Goal: Task Accomplishment & Management: Manage account settings

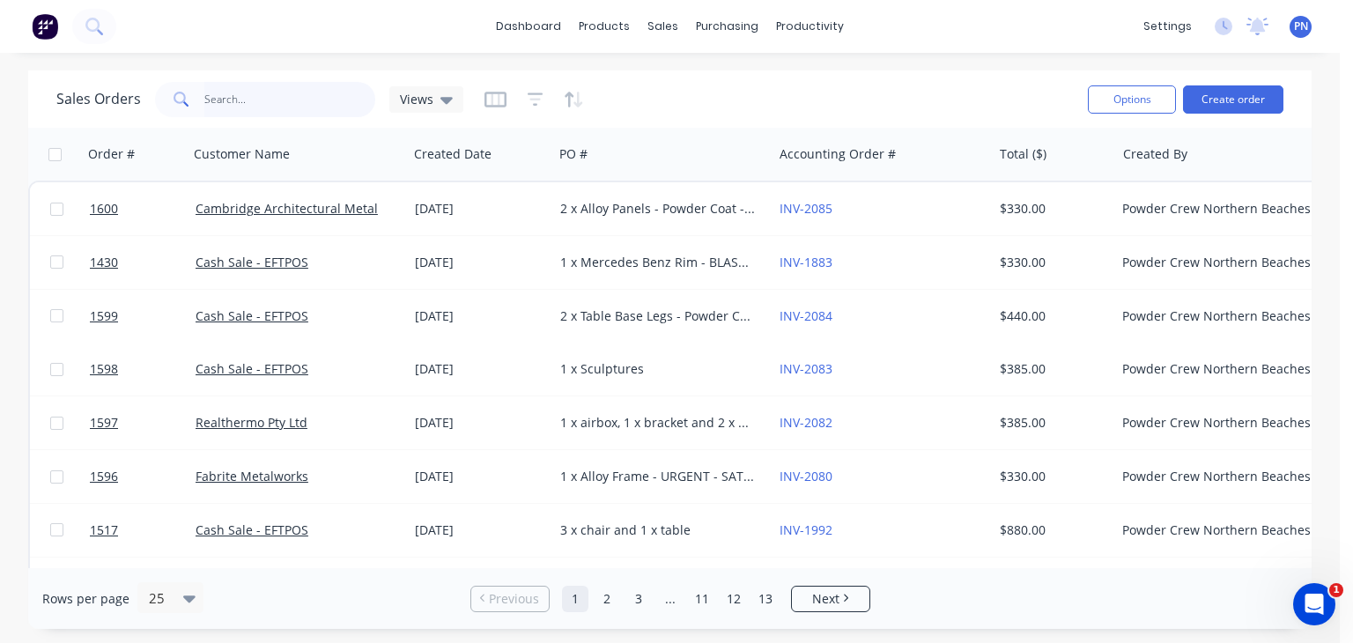
click at [319, 94] on input "text" at bounding box center [290, 99] width 172 height 35
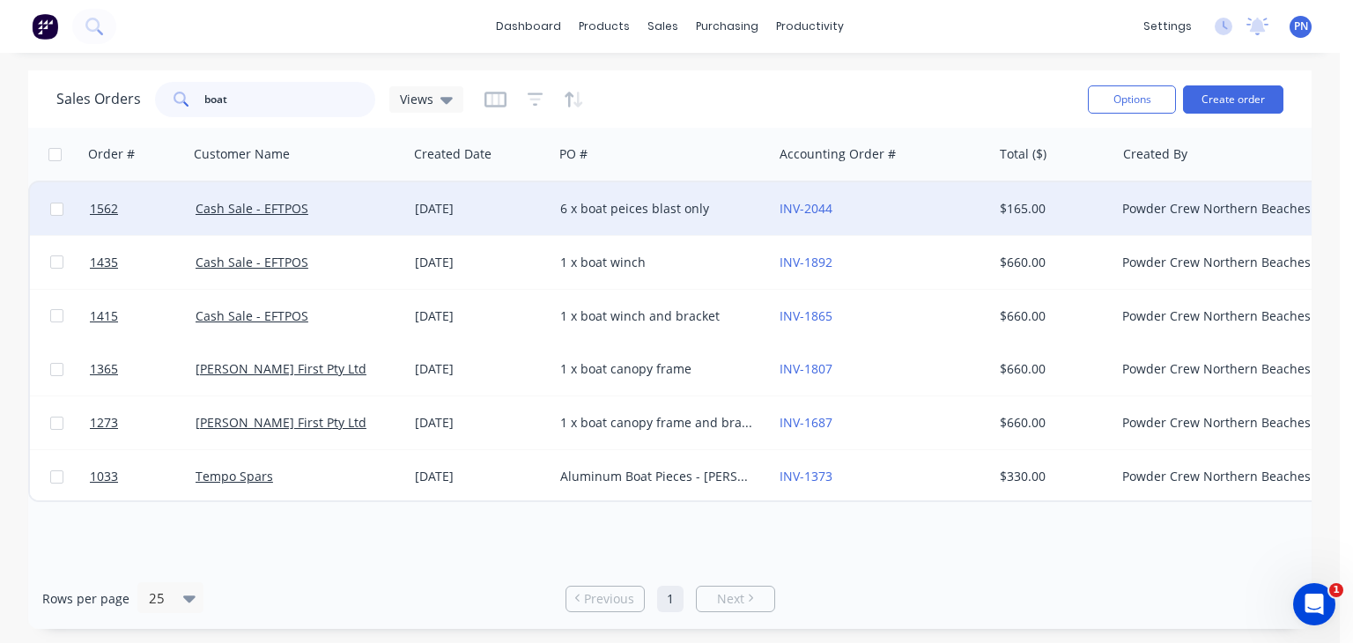
type input "boat"
click at [653, 221] on div "6 x boat peices blast only" at bounding box center [662, 208] width 219 height 53
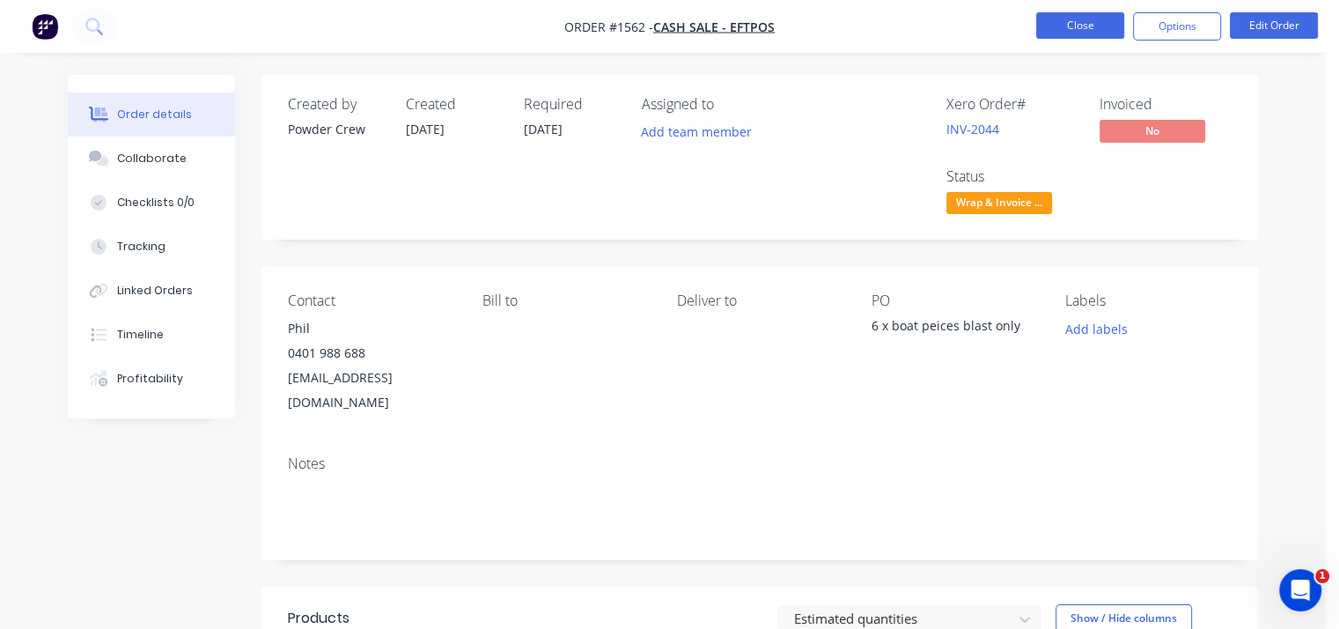
click at [1087, 22] on button "Close" at bounding box center [1080, 25] width 88 height 26
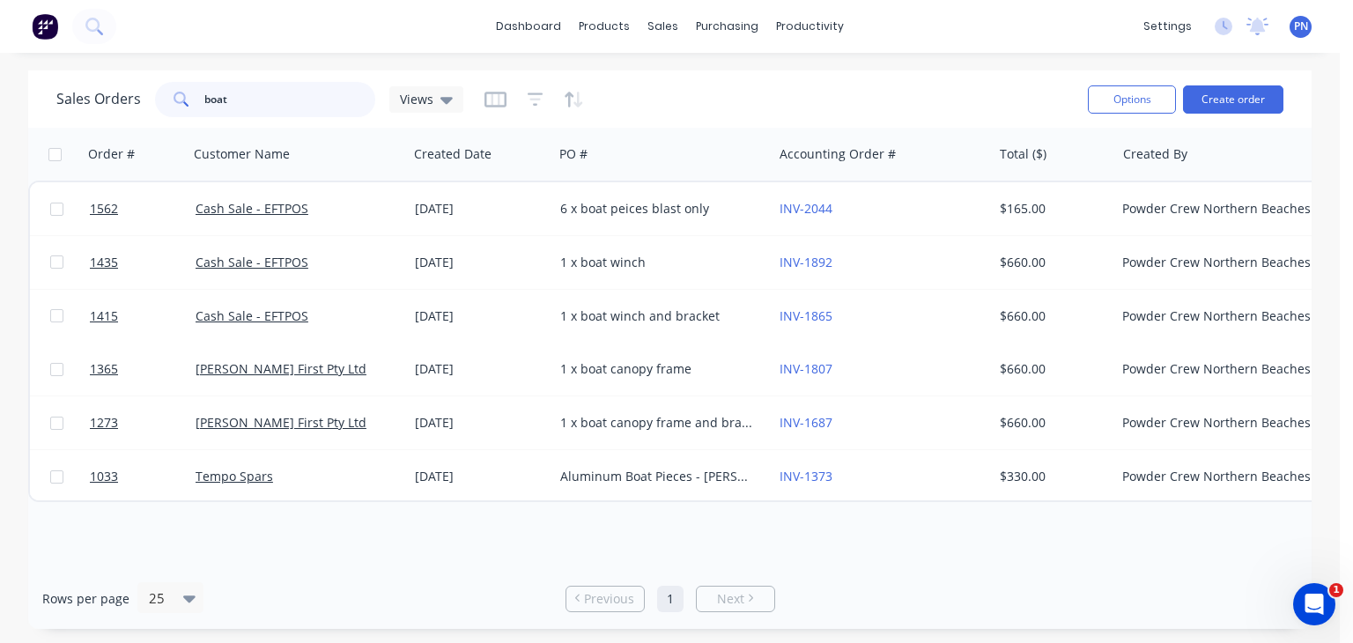
drag, startPoint x: 267, startPoint y: 96, endPoint x: 145, endPoint y: 96, distance: 121.5
click at [145, 96] on div "Sales Orders boat Views" at bounding box center [259, 99] width 407 height 35
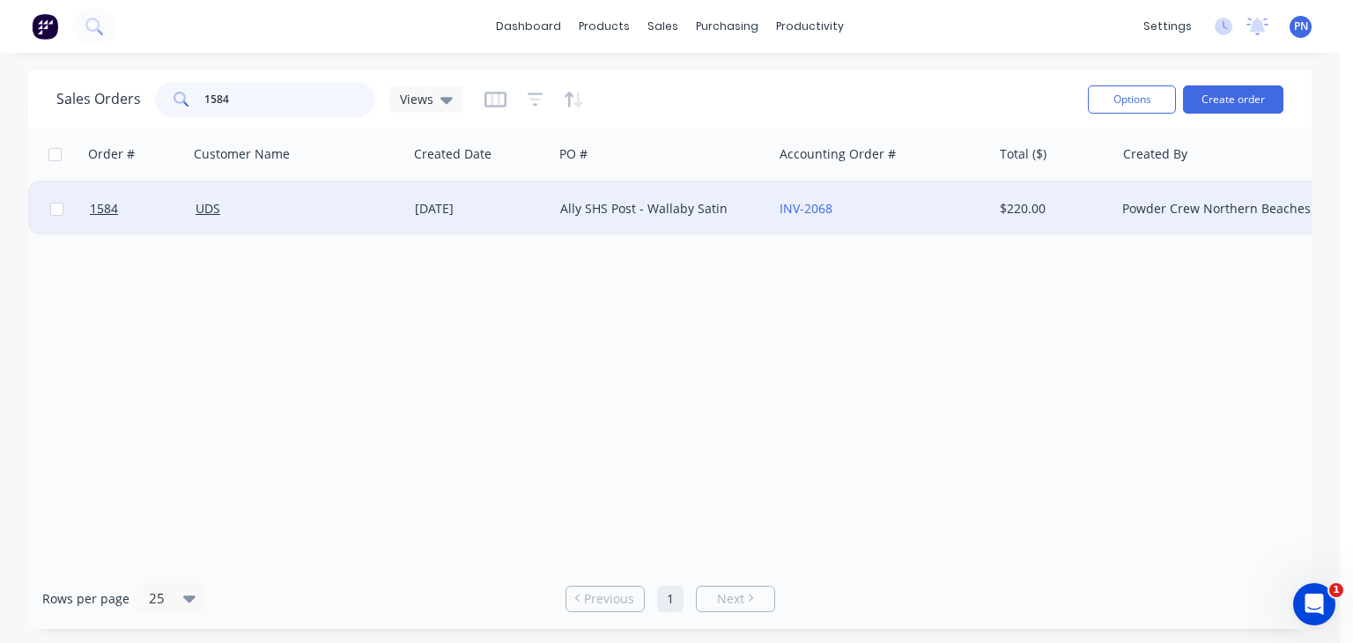
type input "1584"
click at [570, 211] on div "Ally SHS Post - Wallaby Satin" at bounding box center [657, 209] width 195 height 18
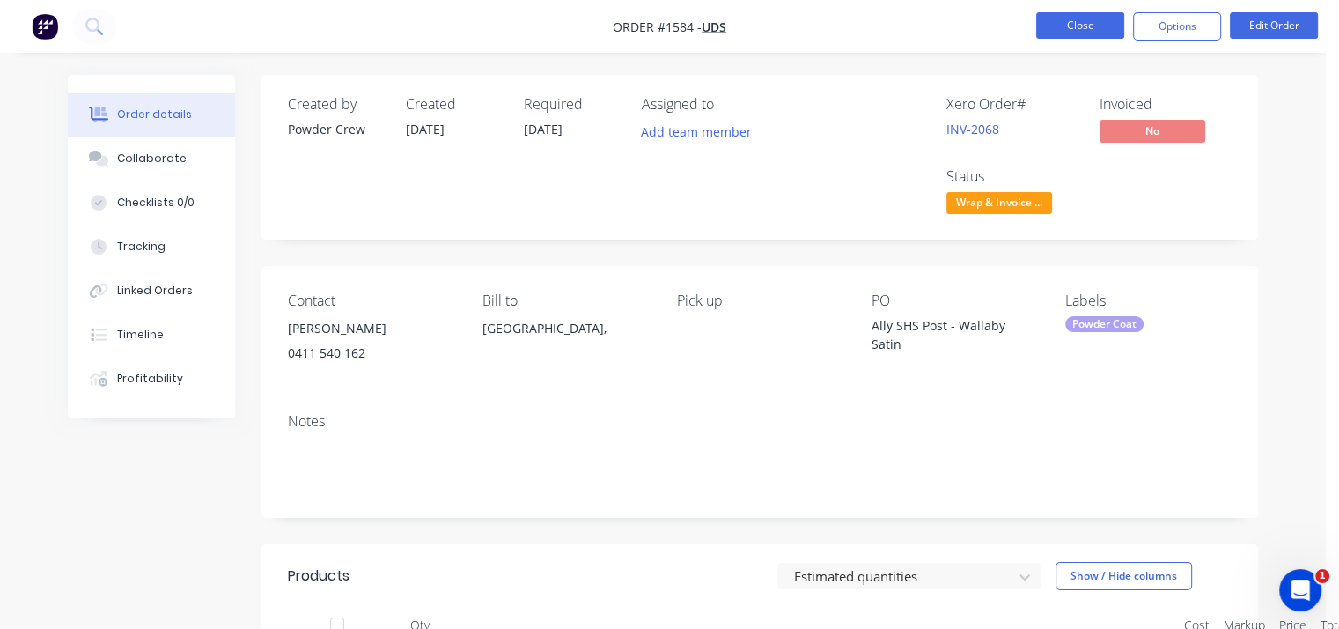
click at [1081, 26] on button "Close" at bounding box center [1080, 25] width 88 height 26
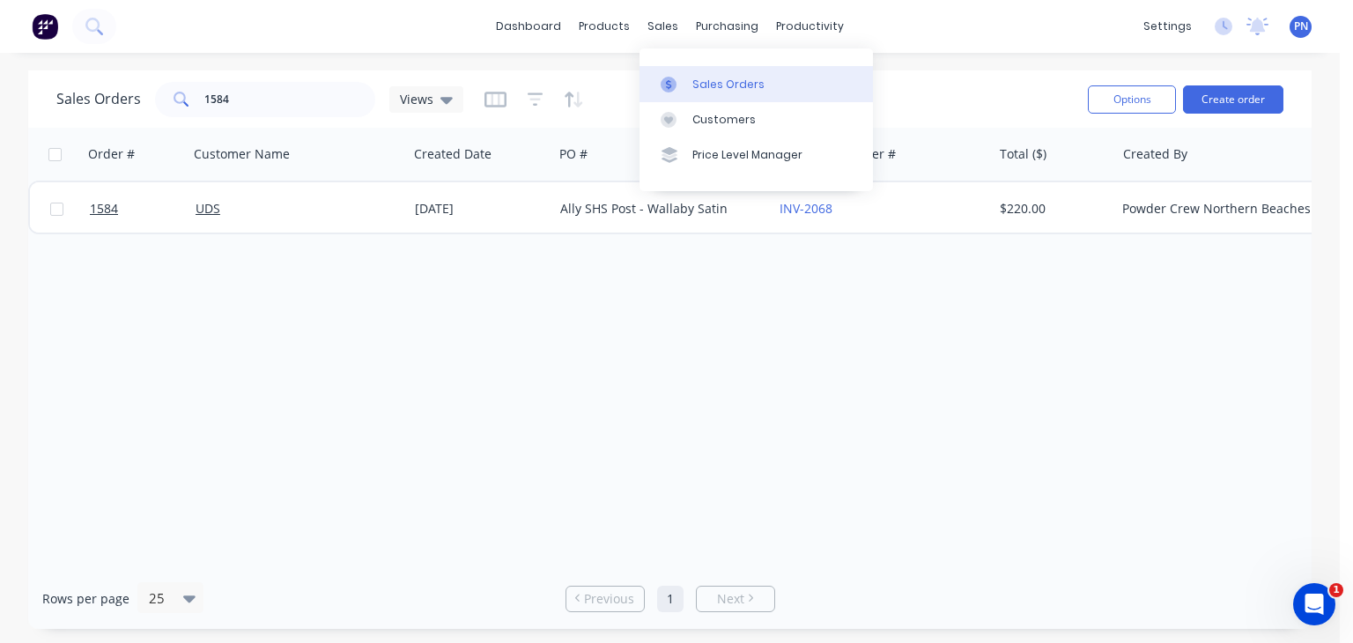
click at [699, 75] on link "Sales Orders" at bounding box center [755, 83] width 233 height 35
click at [313, 100] on input "1584" at bounding box center [290, 99] width 172 height 35
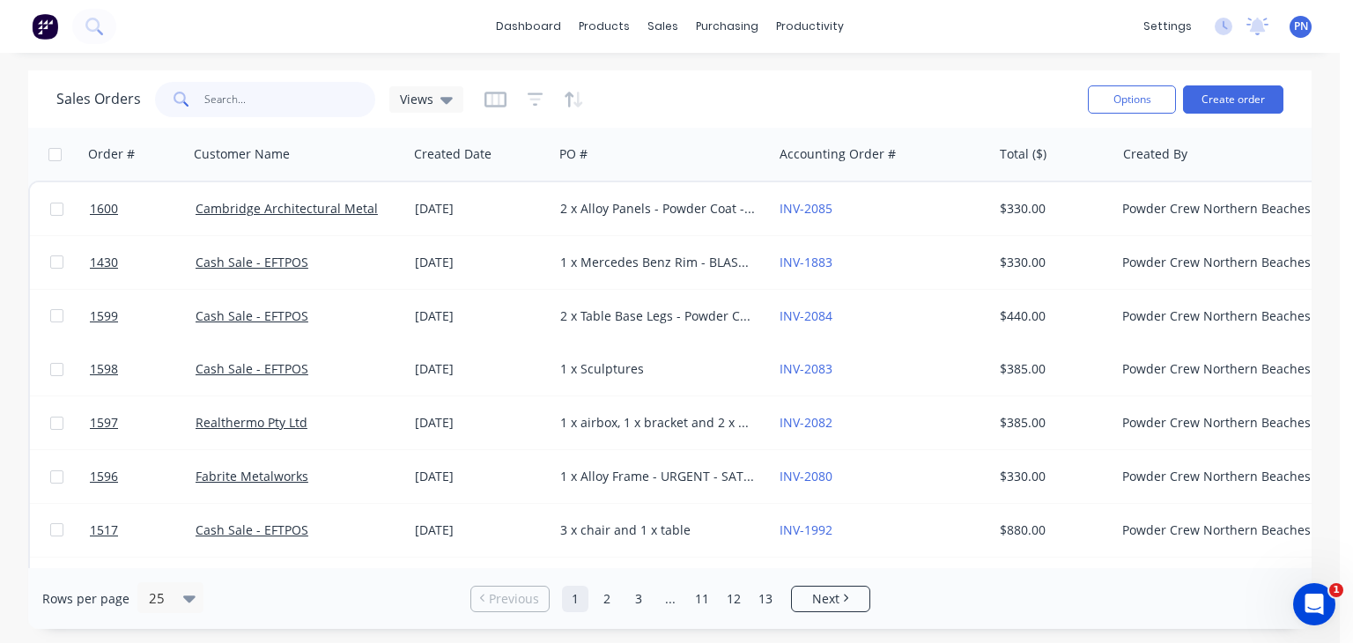
click at [313, 100] on input "text" at bounding box center [290, 99] width 172 height 35
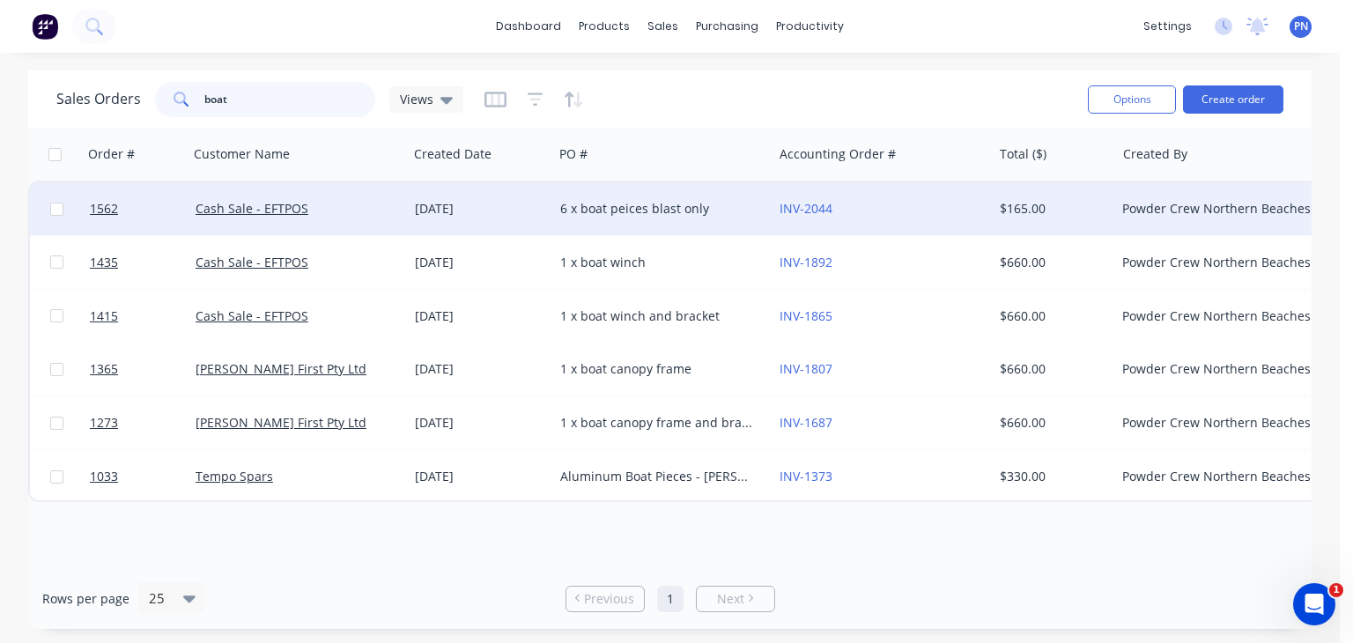
type input "boat"
click at [682, 209] on div "6 x boat peices blast only" at bounding box center [657, 209] width 195 height 18
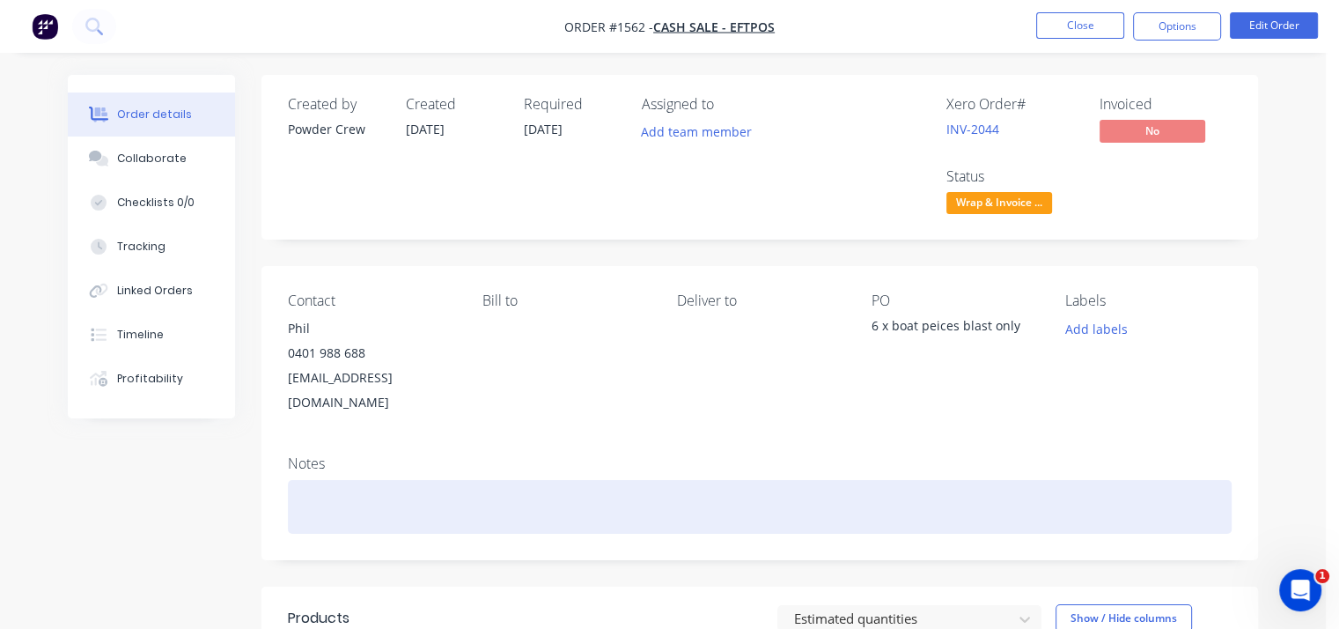
click at [410, 480] on div at bounding box center [760, 507] width 944 height 54
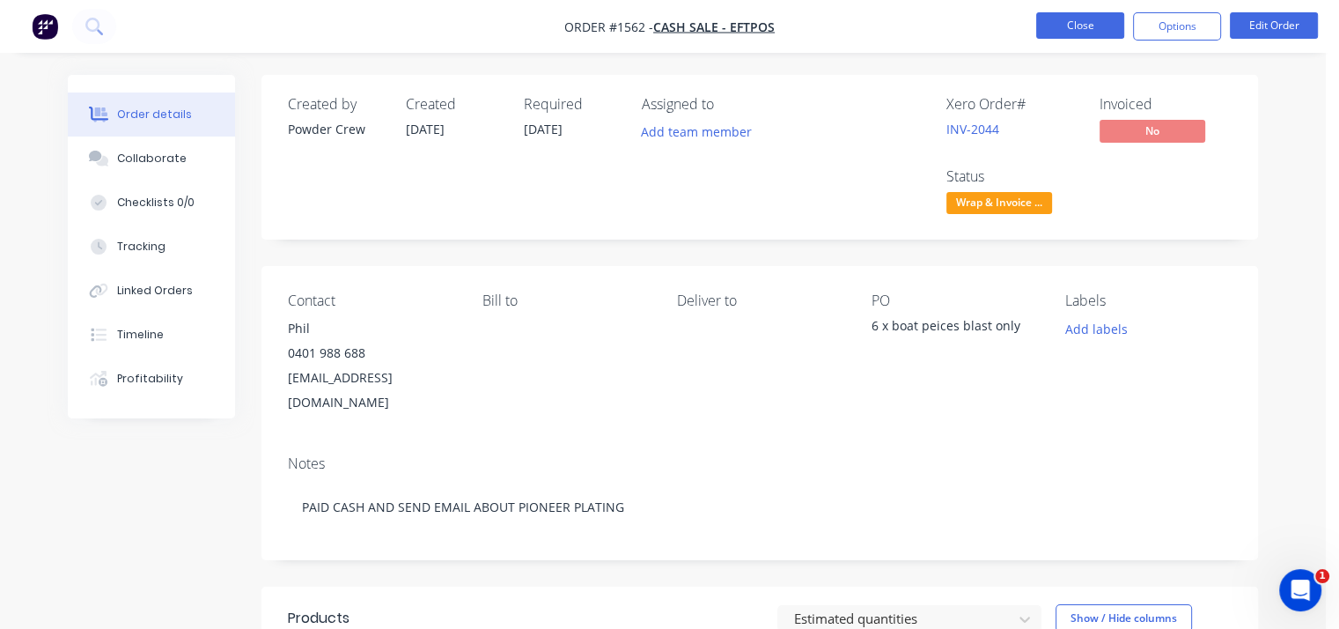
click at [1085, 24] on button "Close" at bounding box center [1080, 25] width 88 height 26
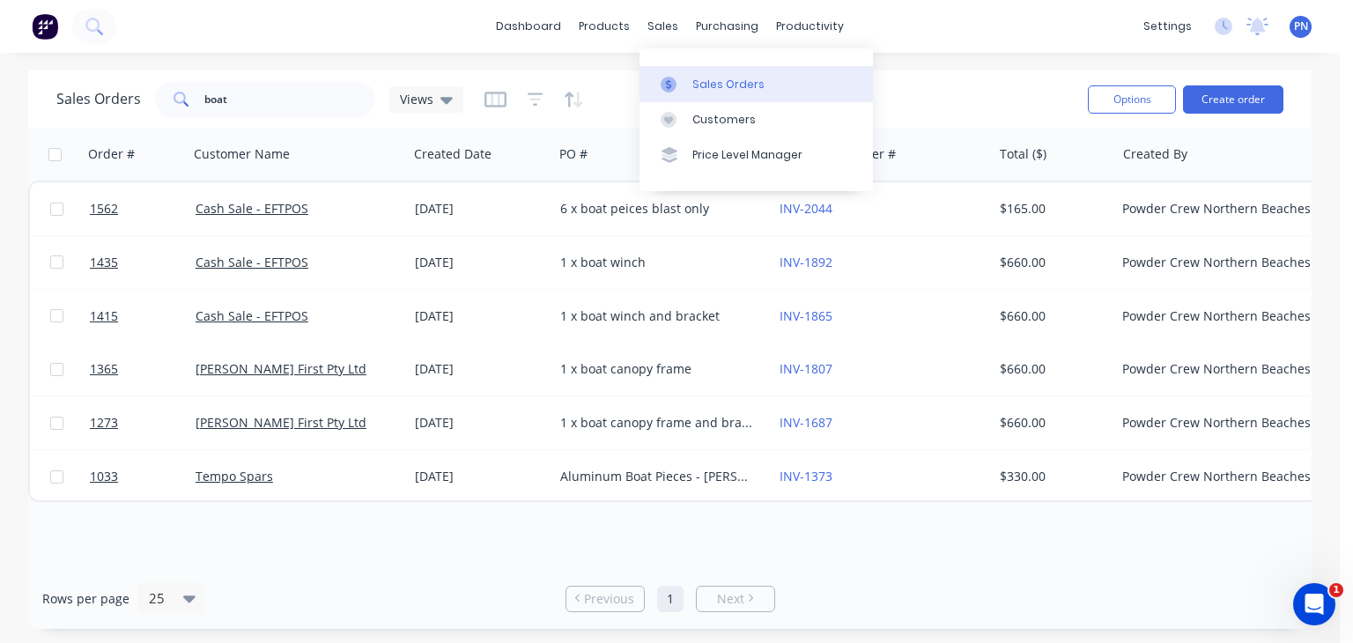
click at [694, 75] on link "Sales Orders" at bounding box center [755, 83] width 233 height 35
drag, startPoint x: 313, startPoint y: 92, endPoint x: 38, endPoint y: 89, distance: 274.8
click at [38, 89] on div "Sales Orders boat Views Options Create order" at bounding box center [669, 98] width 1283 height 57
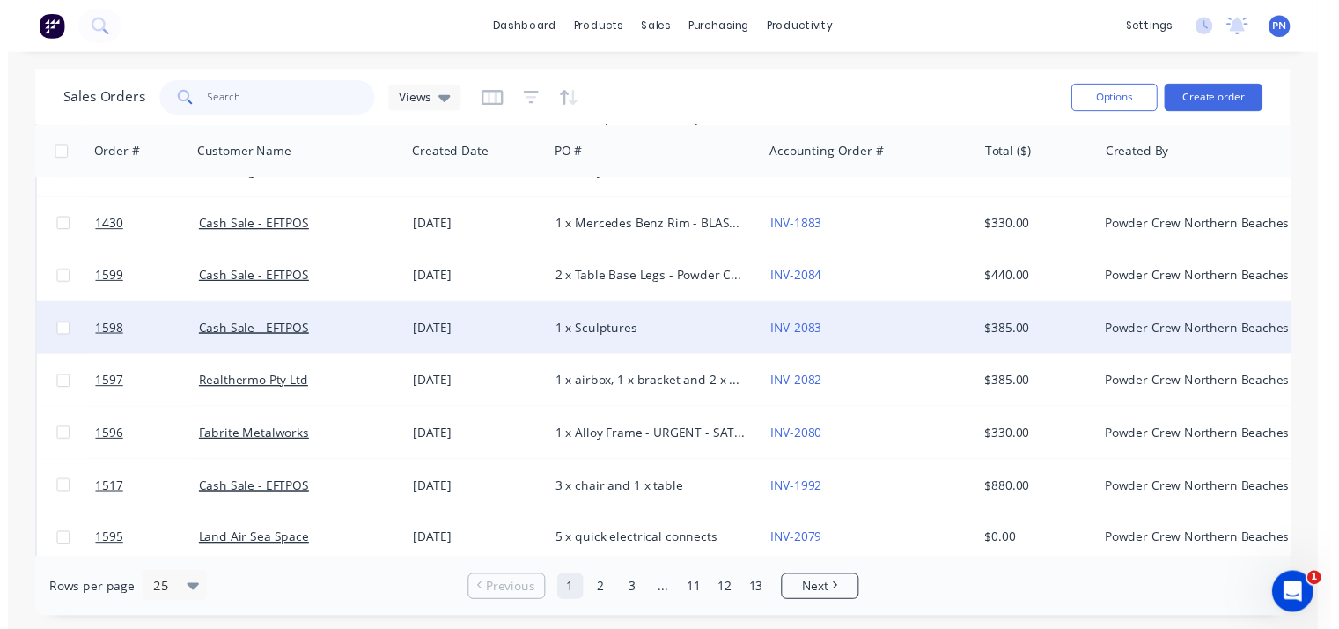
scroll to position [176, 0]
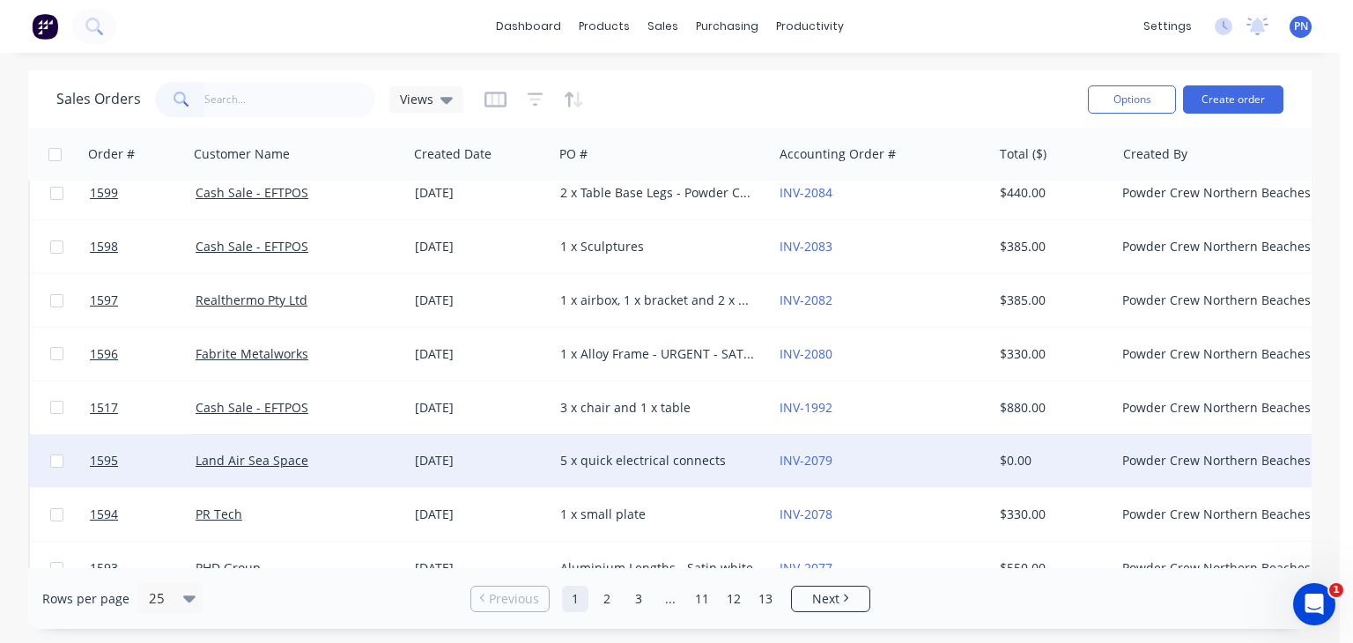
click at [372, 459] on div "Land Air Sea Space" at bounding box center [292, 461] width 195 height 18
